Goal: Navigation & Orientation: Find specific page/section

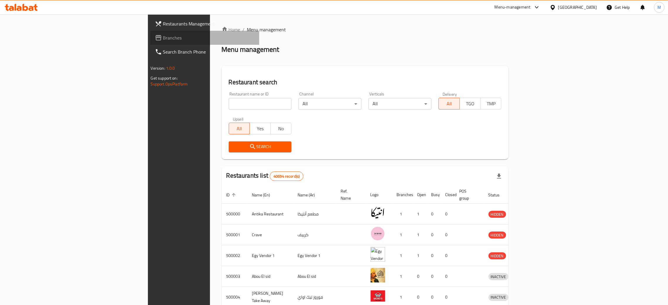
click at [163, 34] on span "Branches" at bounding box center [209, 37] width 92 height 7
